Goal: Task Accomplishment & Management: Complete application form

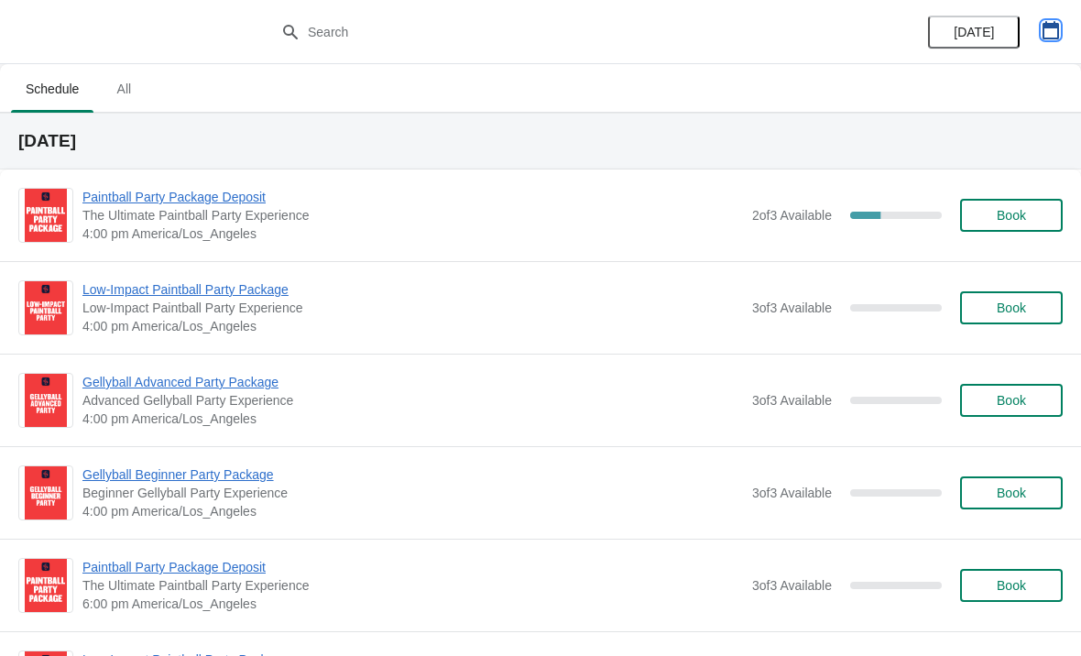
click at [1052, 27] on icon "button" at bounding box center [1051, 30] width 16 height 18
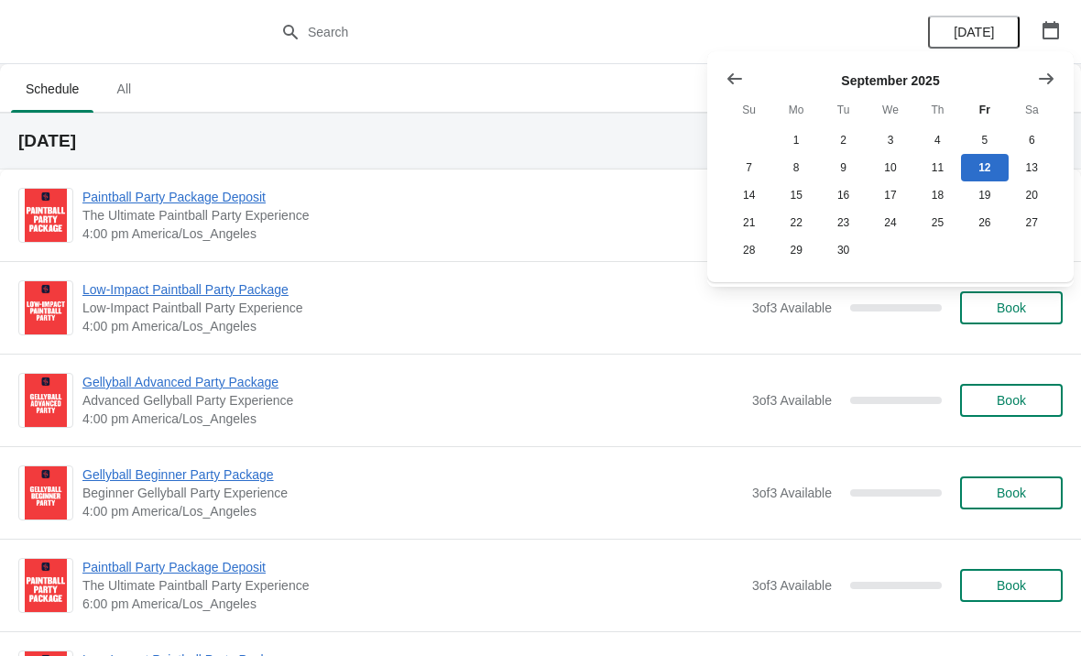
scroll to position [1, 0]
click at [1058, 88] on button "Show next month, October 2025" at bounding box center [1046, 78] width 33 height 33
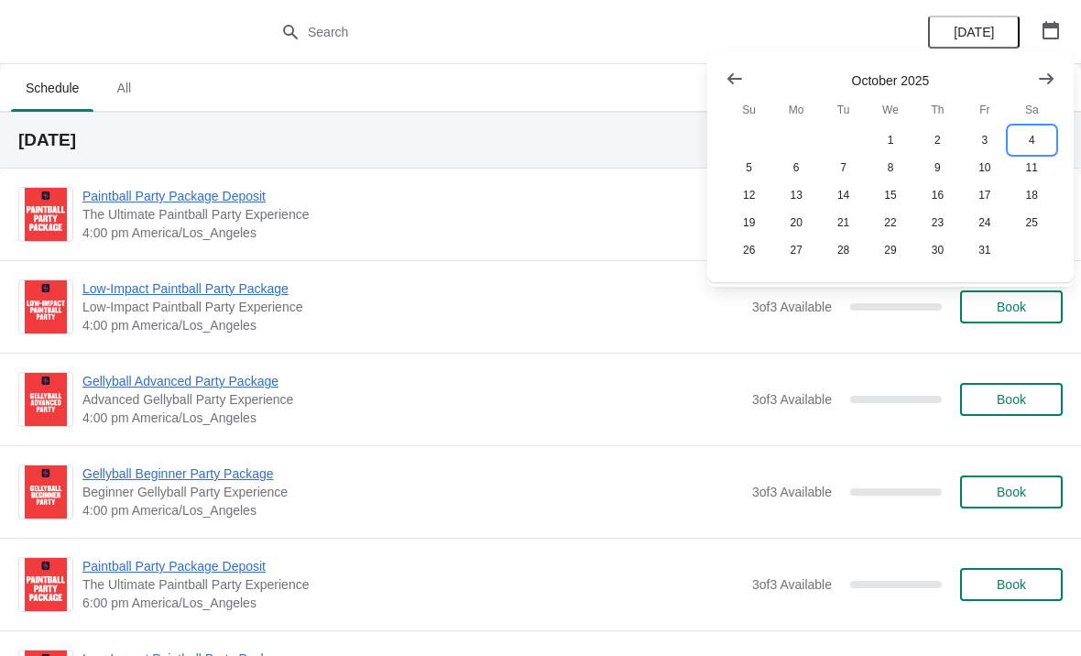
click at [1023, 152] on button "4" at bounding box center [1032, 139] width 47 height 27
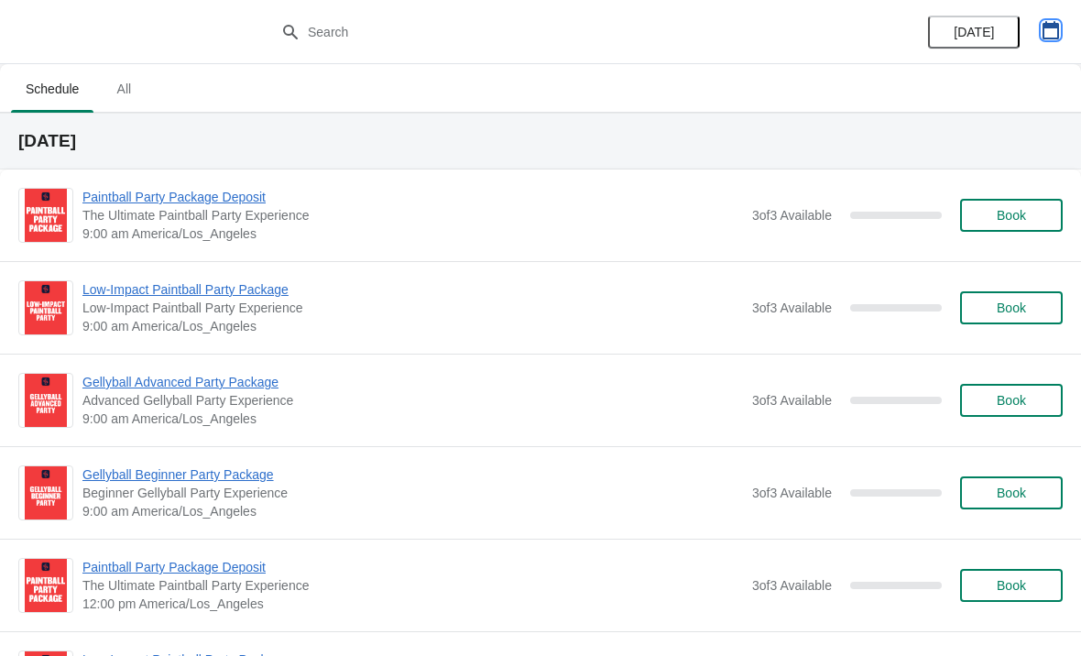
click at [1059, 38] on icon "button" at bounding box center [1051, 30] width 18 height 18
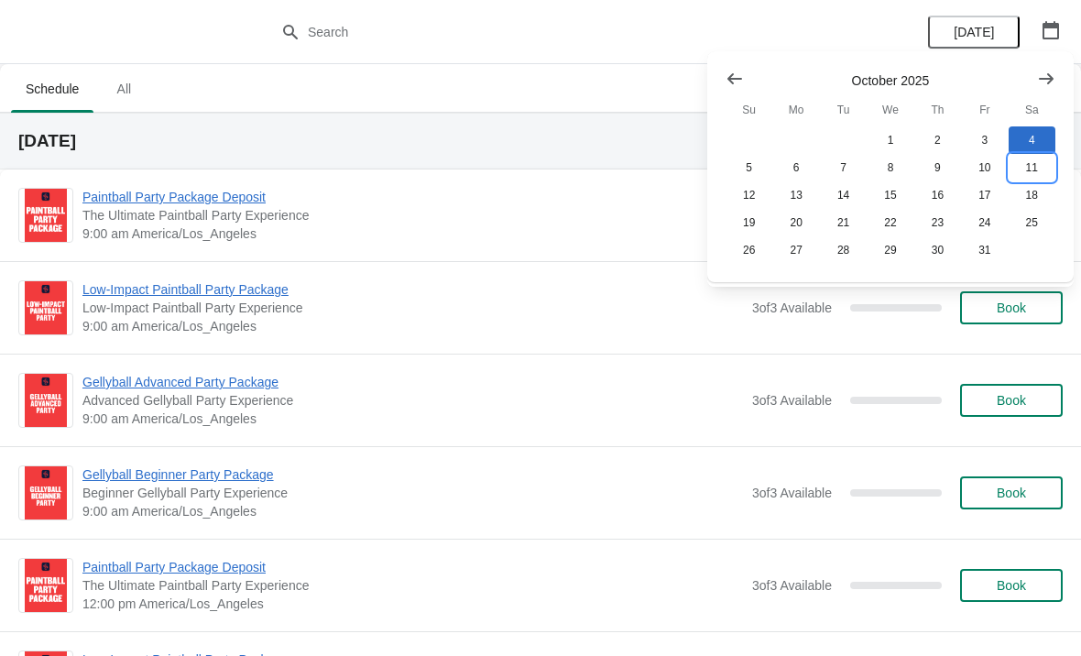
click at [1028, 167] on button "11" at bounding box center [1032, 167] width 47 height 27
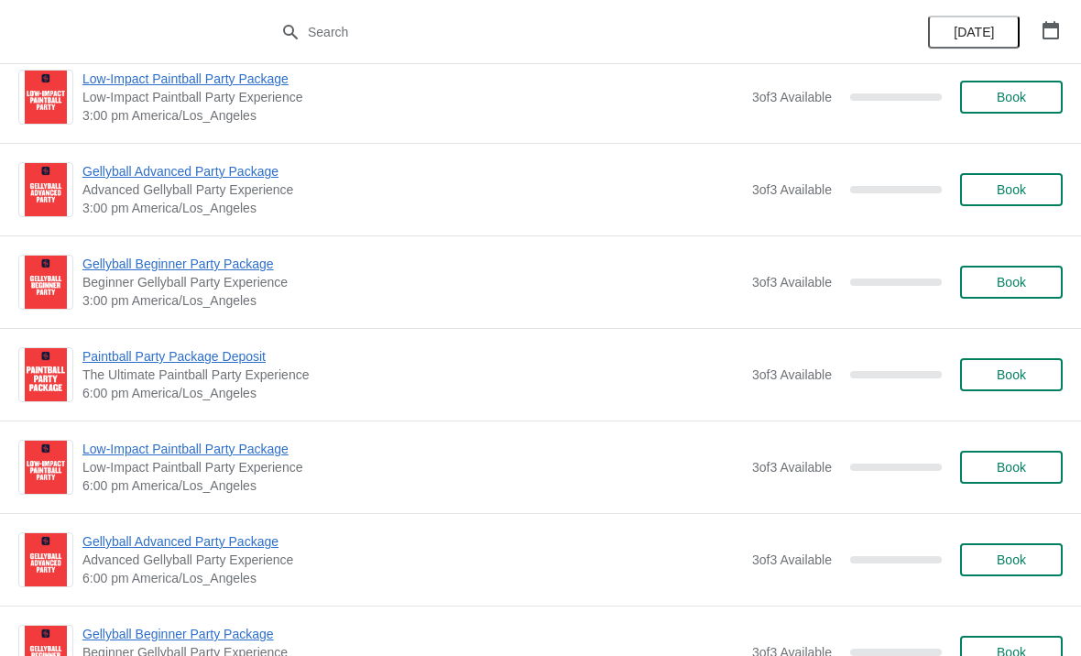
scroll to position [950, 0]
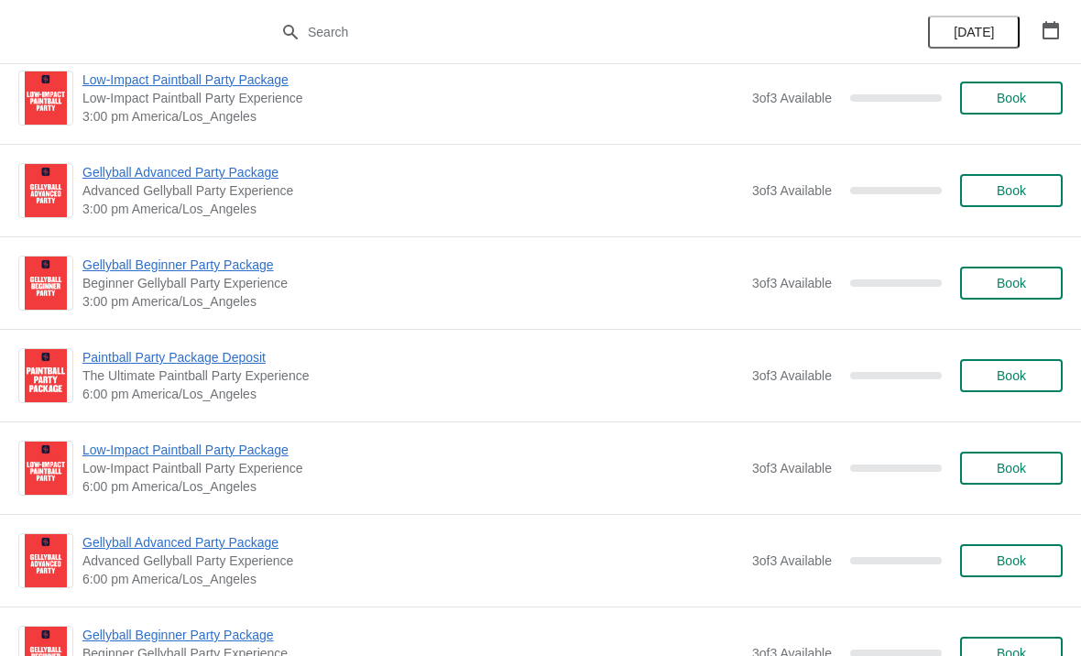
click at [1028, 454] on button "Book" at bounding box center [1011, 468] width 103 height 33
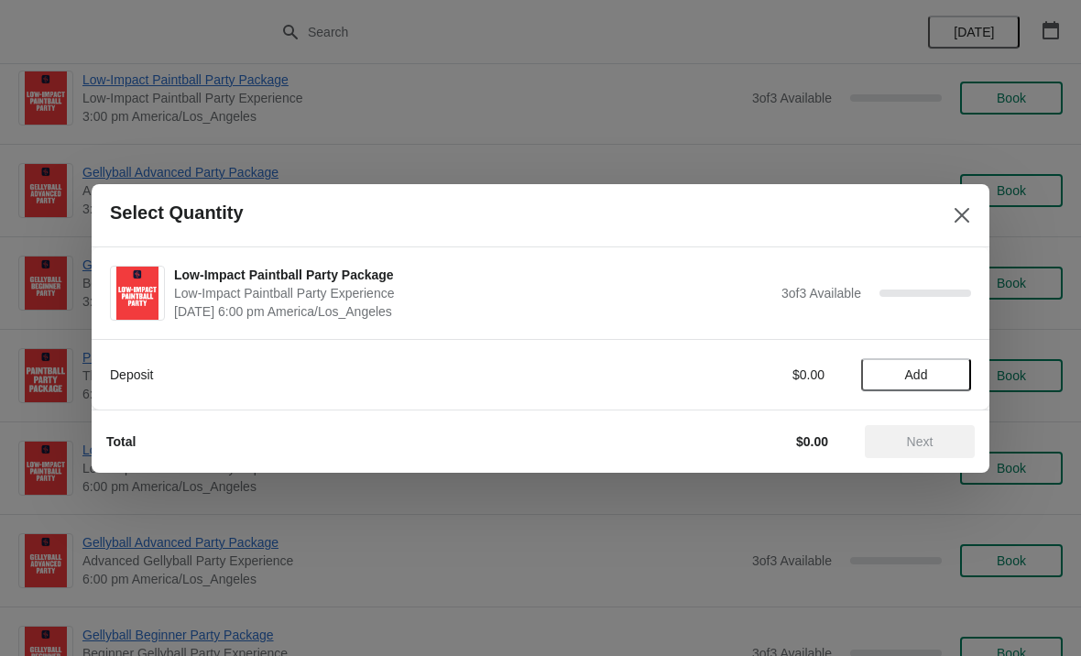
click at [921, 367] on span "Add" at bounding box center [916, 374] width 23 height 15
click at [920, 450] on button "Next" at bounding box center [920, 441] width 110 height 33
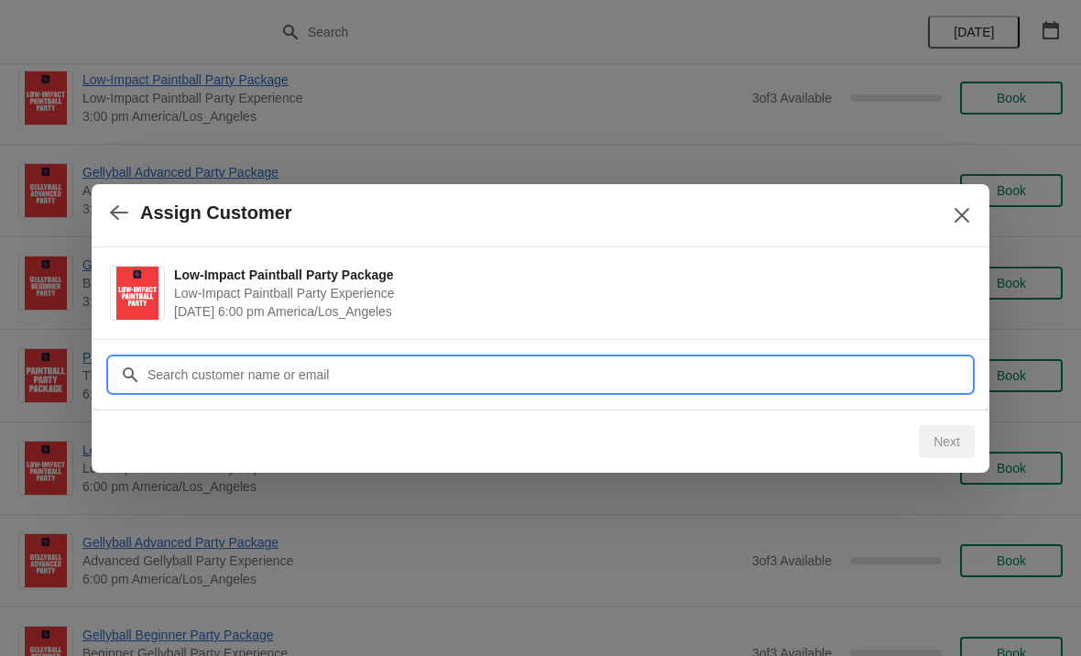
click at [516, 366] on input "Customer" at bounding box center [559, 374] width 825 height 33
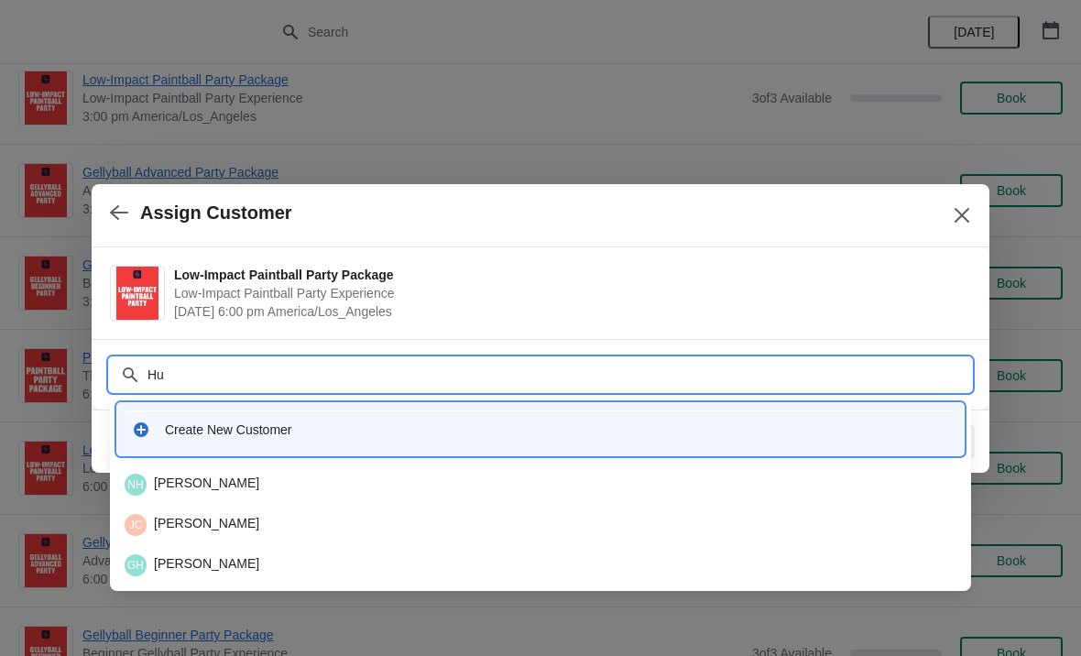
type input "Hun"
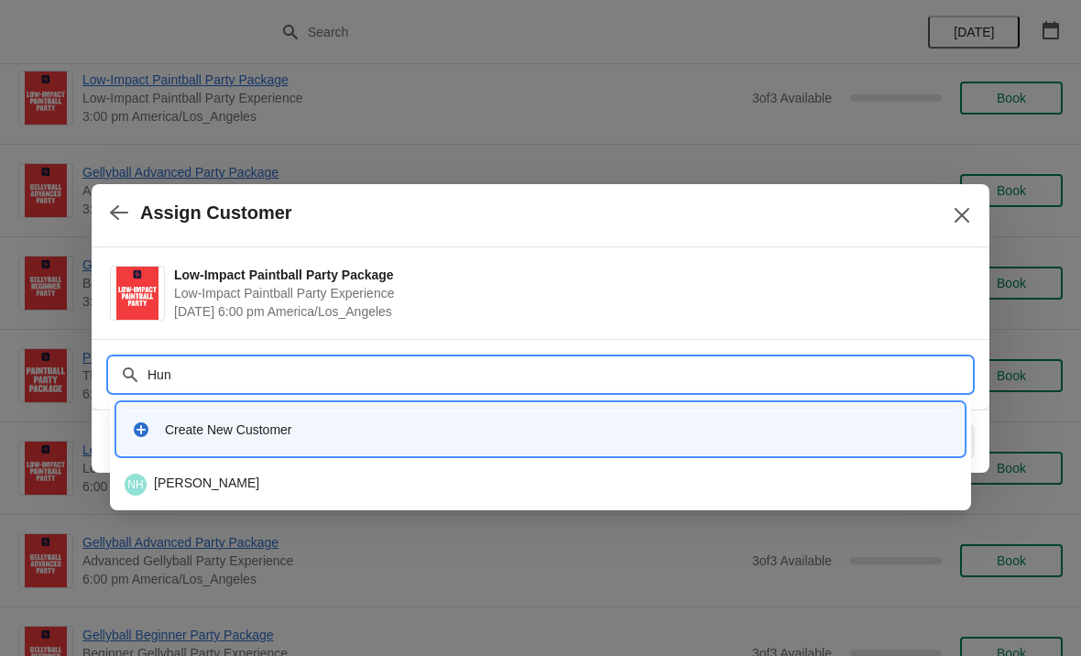
click at [225, 476] on div "NH [PERSON_NAME]" at bounding box center [541, 485] width 832 height 22
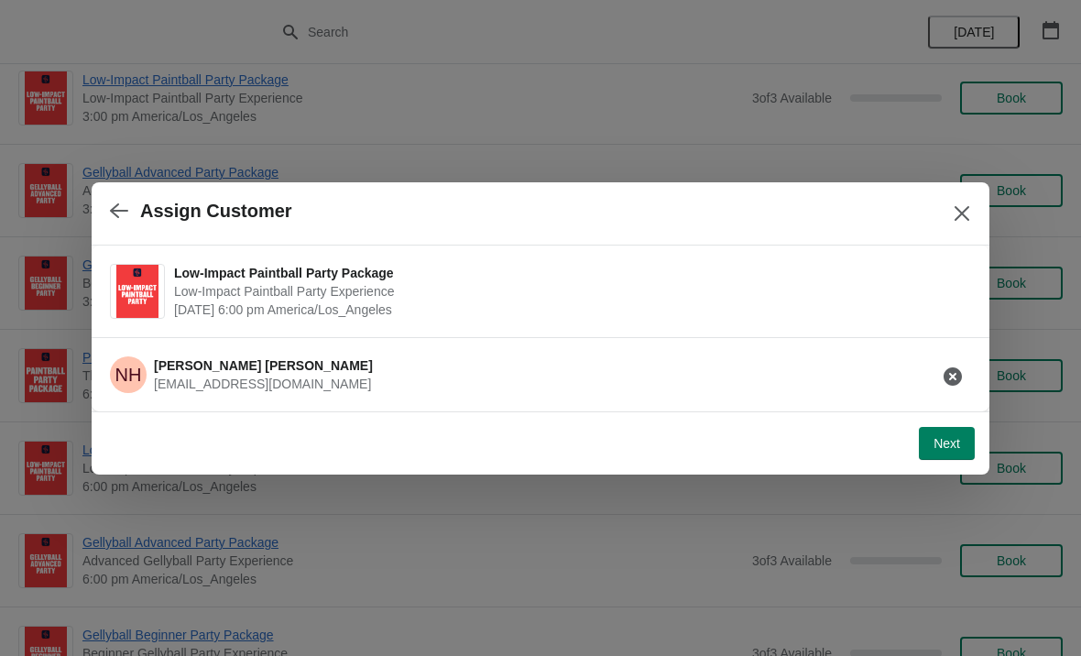
click at [926, 430] on button "Next" at bounding box center [947, 443] width 56 height 33
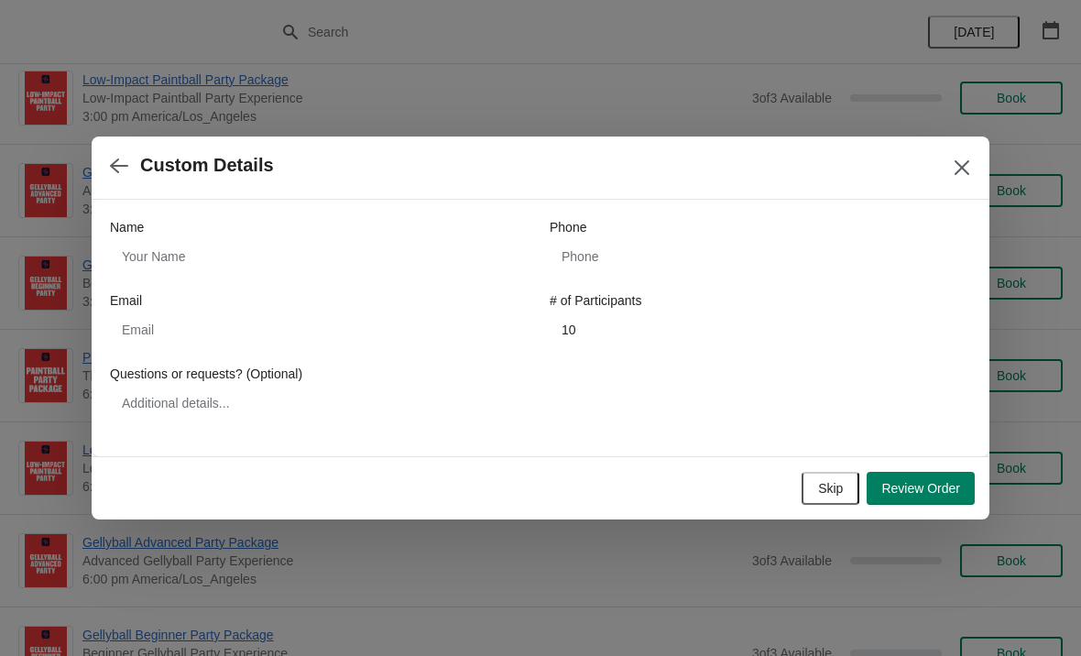
click at [261, 236] on div "Name" at bounding box center [320, 245] width 421 height 55
click at [935, 491] on span "Review Order" at bounding box center [920, 488] width 79 height 15
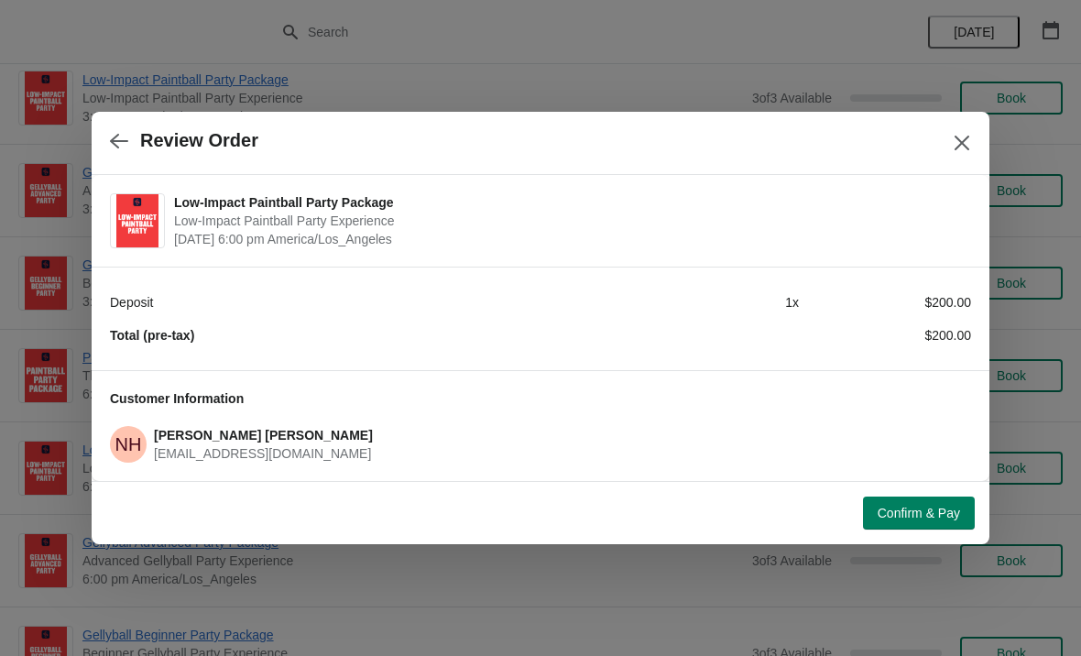
click at [129, 148] on button "button" at bounding box center [119, 141] width 33 height 36
